Goal: Task Accomplishment & Management: Use online tool/utility

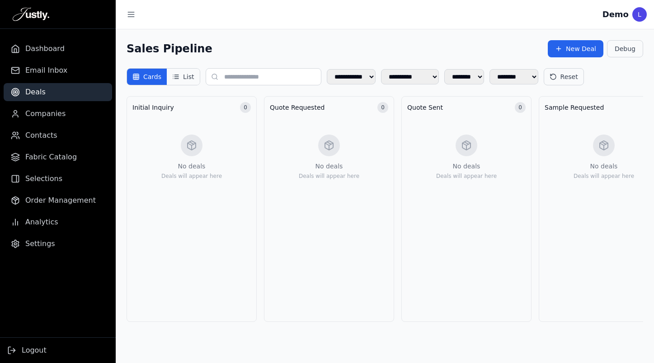
click at [191, 75] on button "List" at bounding box center [183, 77] width 33 height 16
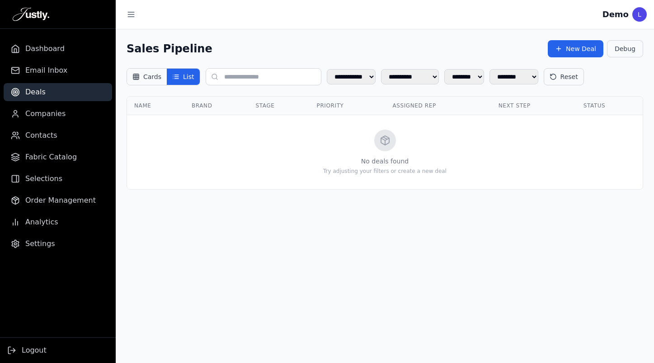
click at [154, 72] on button "Cards" at bounding box center [147, 77] width 40 height 16
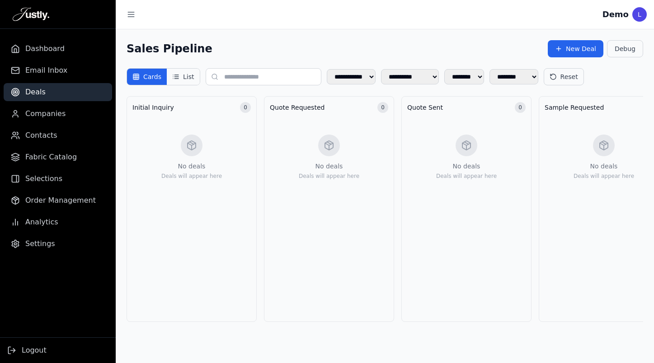
click at [191, 76] on button "List" at bounding box center [183, 77] width 33 height 16
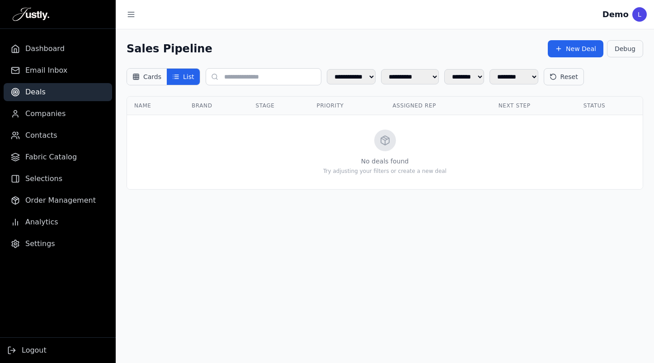
click at [158, 71] on button "Cards" at bounding box center [147, 77] width 40 height 16
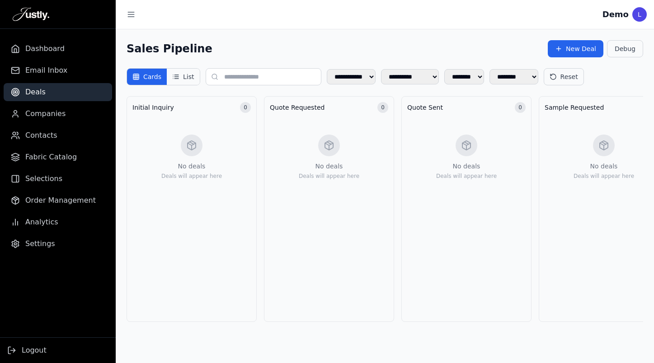
click at [192, 77] on button "List" at bounding box center [183, 77] width 33 height 16
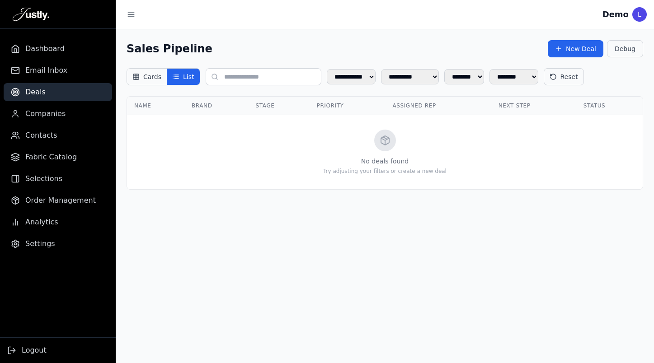
click at [150, 76] on button "Cards" at bounding box center [147, 77] width 40 height 16
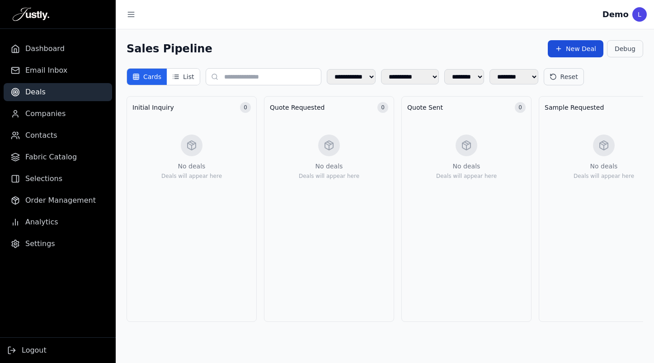
click at [570, 49] on button "New Deal" at bounding box center [575, 48] width 56 height 17
select select "******"
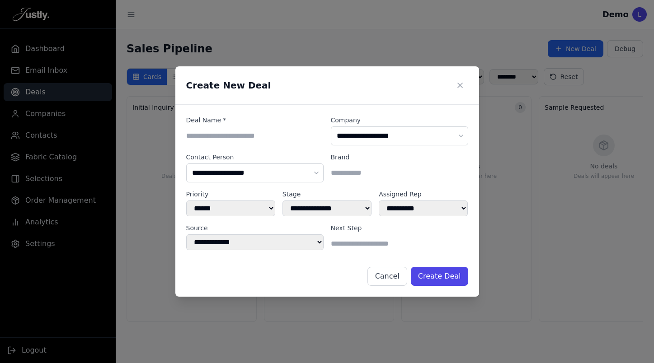
click at [252, 137] on input at bounding box center [254, 135] width 137 height 18
type input "******"
click at [435, 274] on button "Create Deal" at bounding box center [439, 276] width 57 height 19
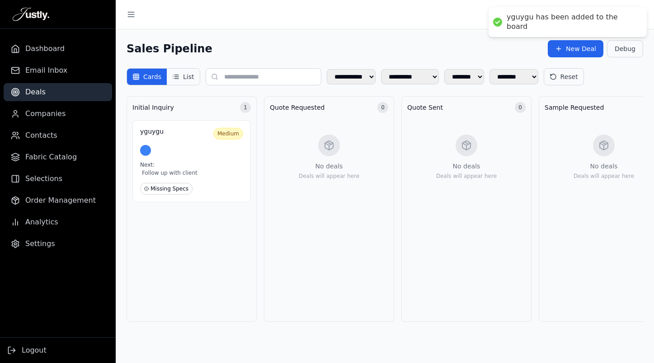
click at [183, 77] on button "List" at bounding box center [183, 77] width 33 height 16
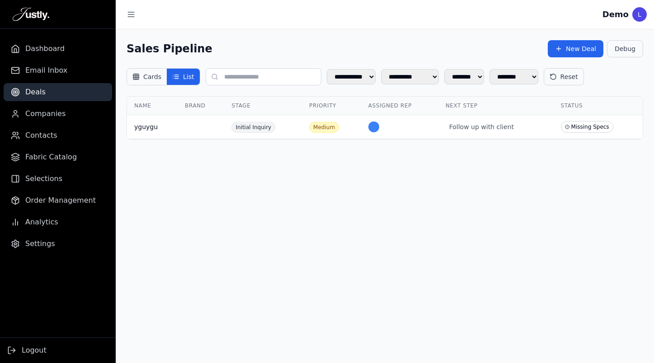
click at [159, 75] on button "Cards" at bounding box center [147, 77] width 40 height 16
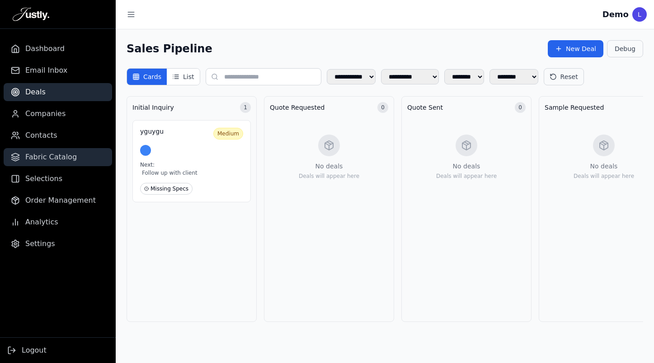
click at [74, 154] on link "Fabric Catalog" at bounding box center [58, 157] width 108 height 18
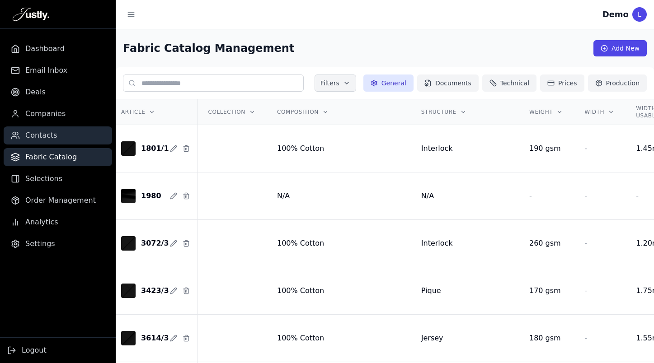
click at [59, 137] on link "Contacts" at bounding box center [58, 135] width 108 height 18
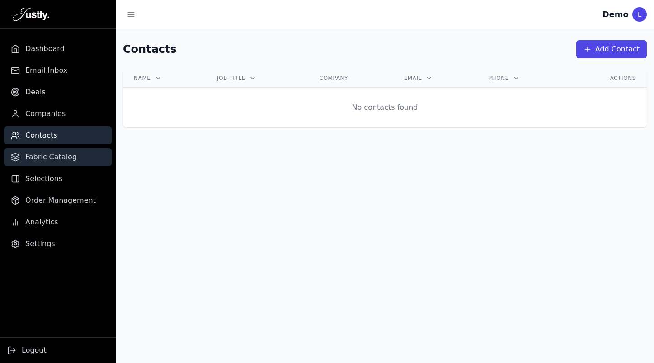
click at [60, 153] on span "Fabric Catalog" at bounding box center [50, 157] width 51 height 11
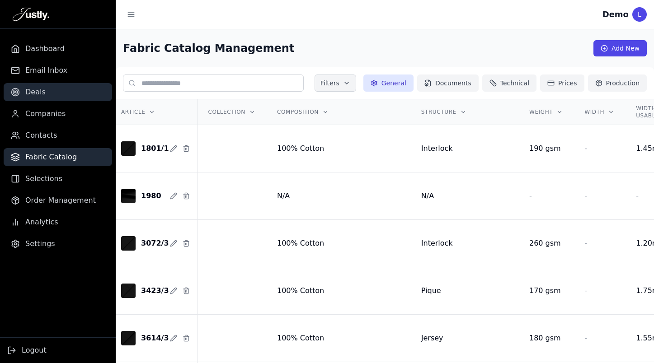
click at [44, 94] on link "Deals" at bounding box center [58, 92] width 108 height 18
